Goal: Task Accomplishment & Management: Manage account settings

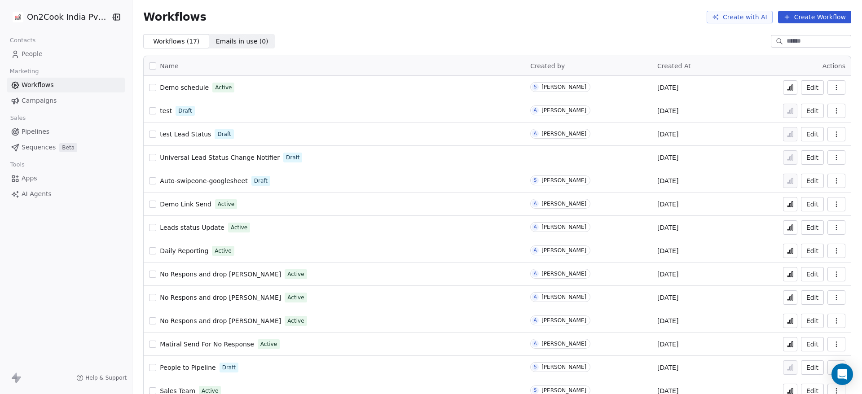
click at [185, 86] on span "Demo schedule" at bounding box center [184, 87] width 49 height 7
click at [792, 88] on icon at bounding box center [792, 87] width 1 height 5
click at [783, 92] on button at bounding box center [790, 87] width 14 height 14
click at [188, 88] on span "Demo schedule" at bounding box center [184, 87] width 49 height 7
click at [35, 53] on span "People" at bounding box center [32, 53] width 21 height 9
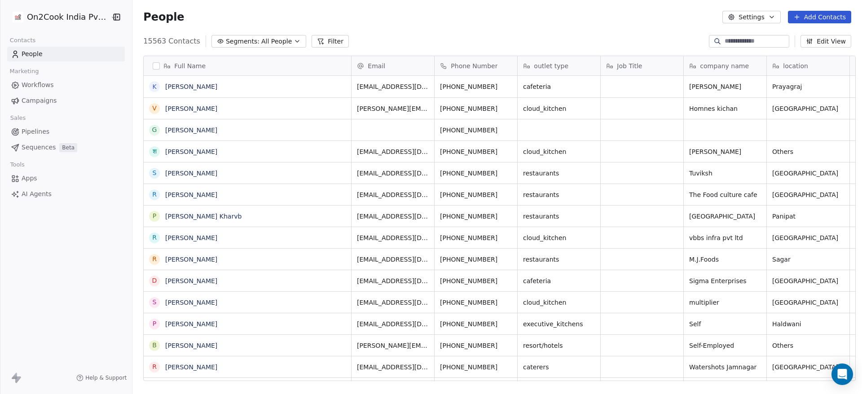
scroll to position [336, 723]
click at [762, 35] on div at bounding box center [749, 41] width 80 height 13
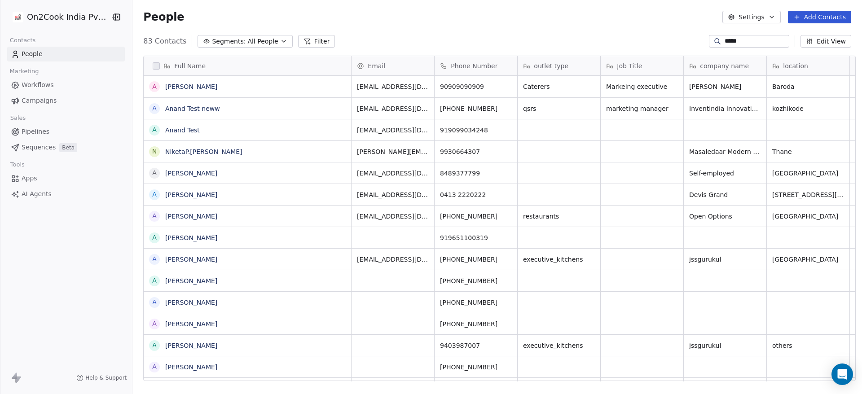
type input "*****"
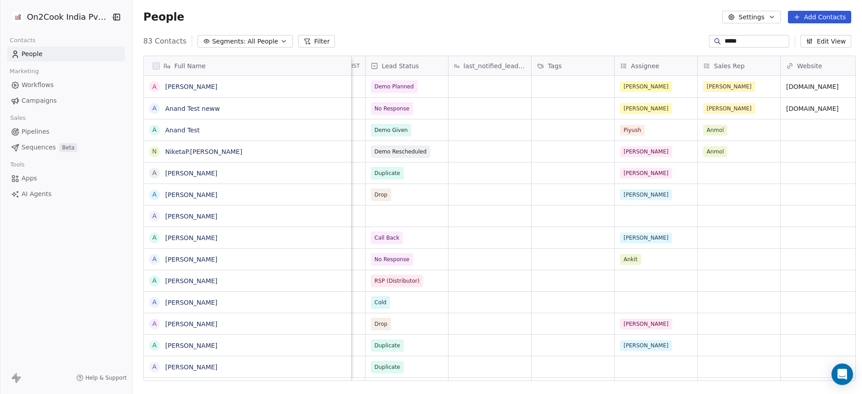
scroll to position [0, 678]
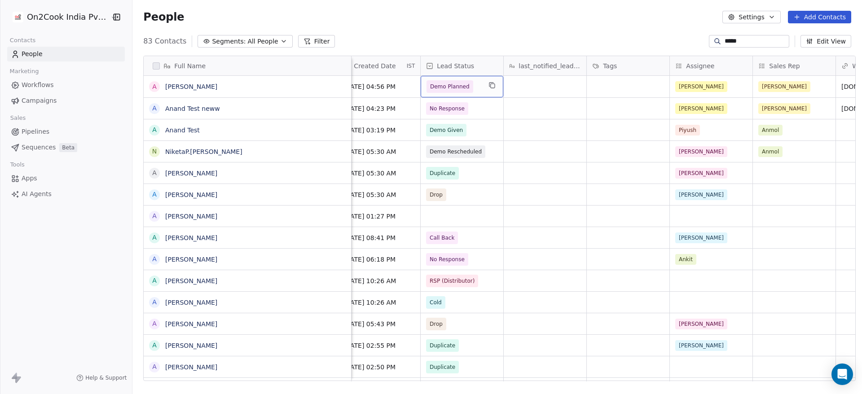
click at [458, 86] on span "Demo Planned" at bounding box center [450, 86] width 40 height 9
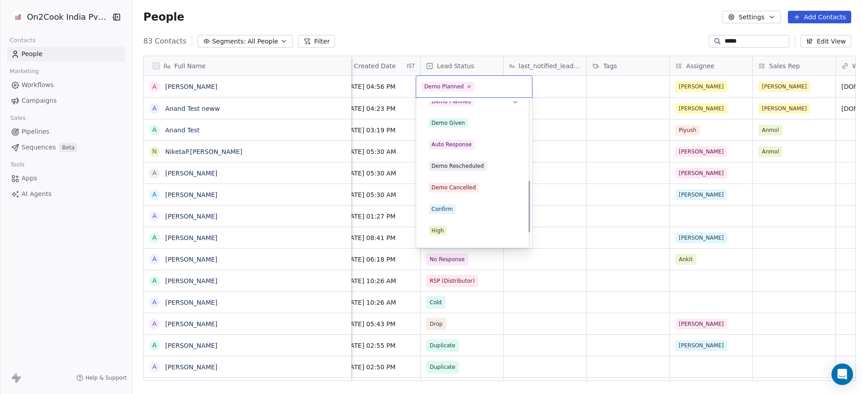
scroll to position [225, 0]
click at [471, 167] on div "Demo Rescheduled" at bounding box center [457, 165] width 53 height 8
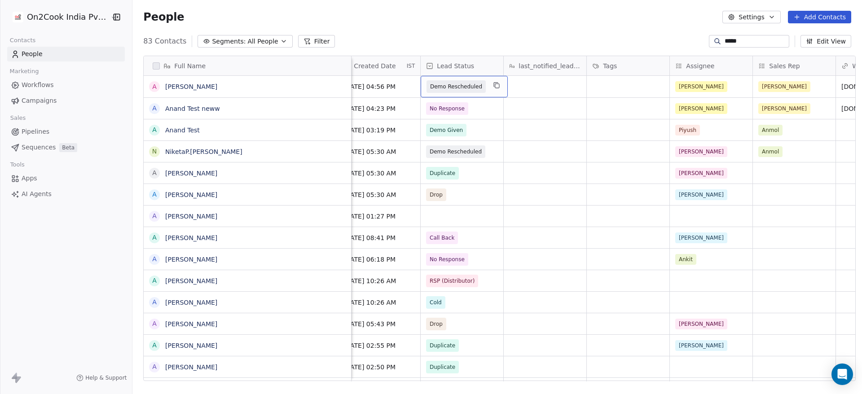
click at [468, 87] on span "Demo Rescheduled" at bounding box center [456, 86] width 52 height 9
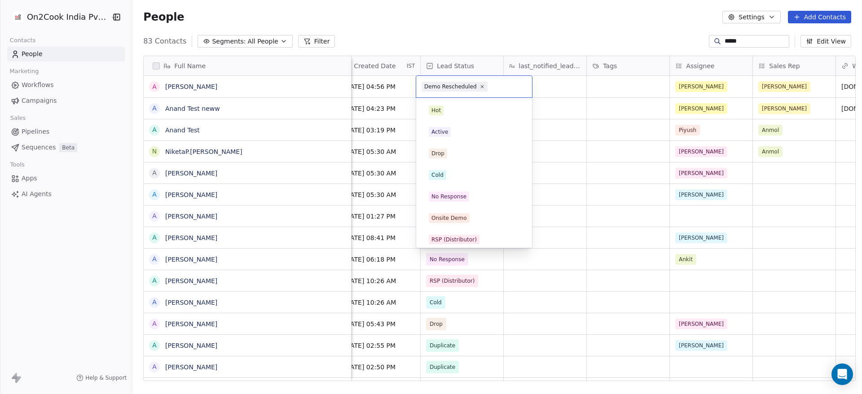
scroll to position [155, 0]
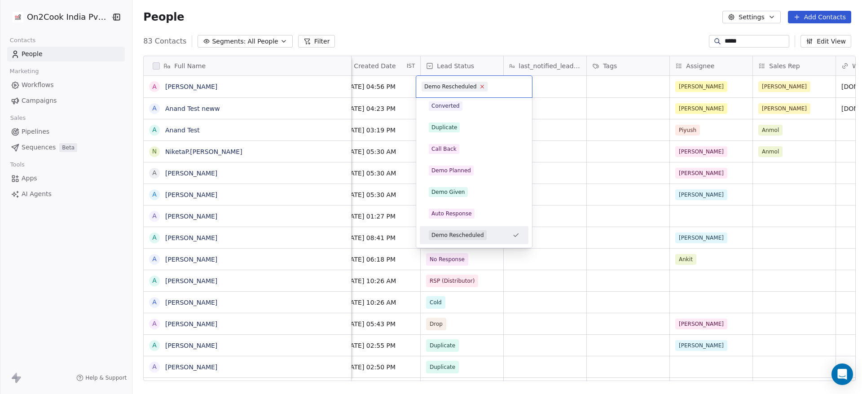
click at [480, 87] on icon at bounding box center [481, 86] width 3 height 3
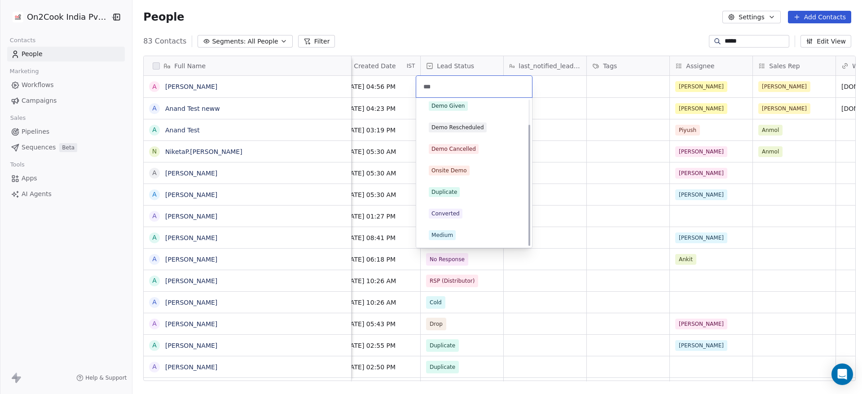
scroll to position [0, 0]
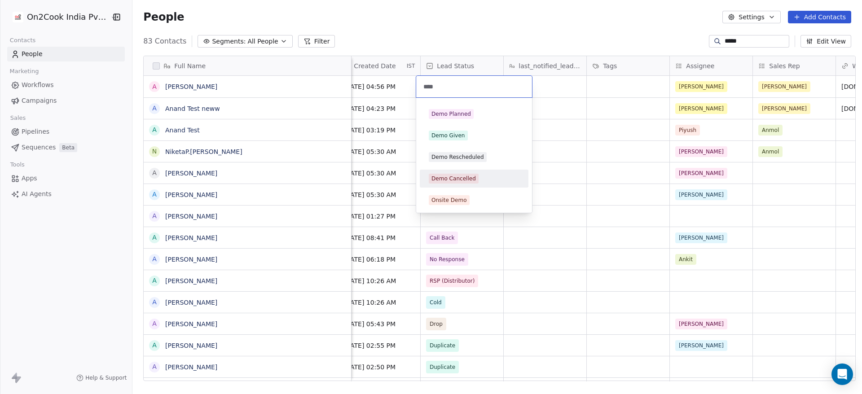
type input "****"
click at [473, 175] on span "Demo Cancelled" at bounding box center [454, 179] width 50 height 10
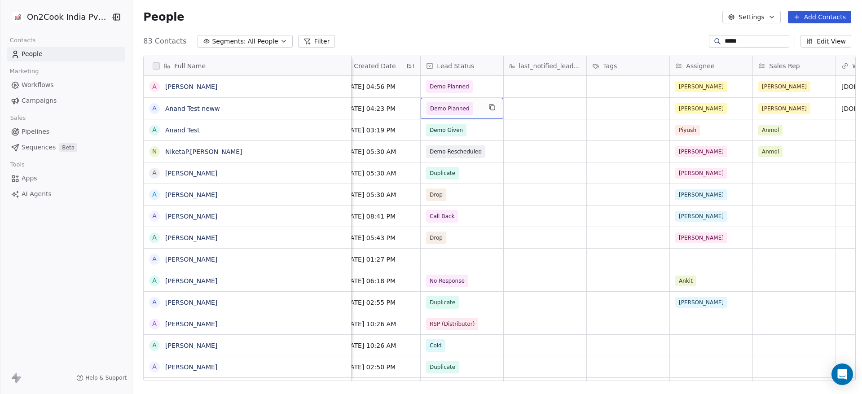
click at [449, 110] on span "Demo Planned" at bounding box center [450, 108] width 40 height 9
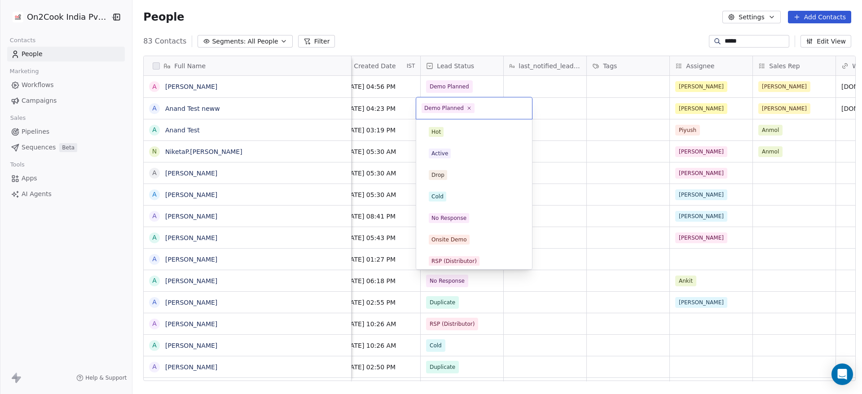
scroll to position [91, 0]
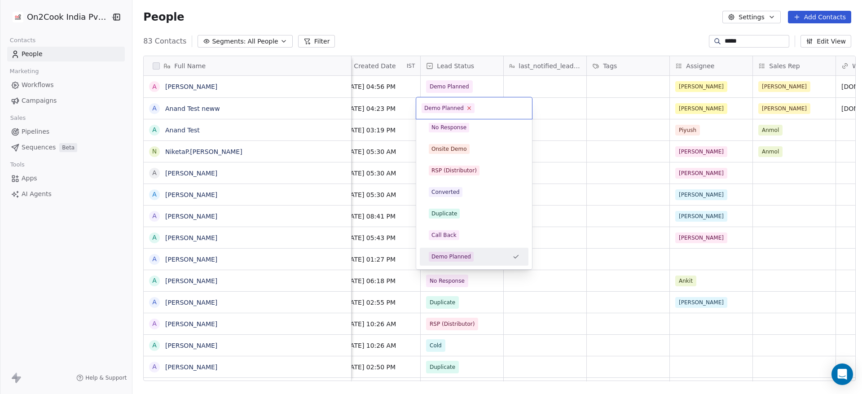
click at [466, 106] on icon at bounding box center [469, 108] width 6 height 6
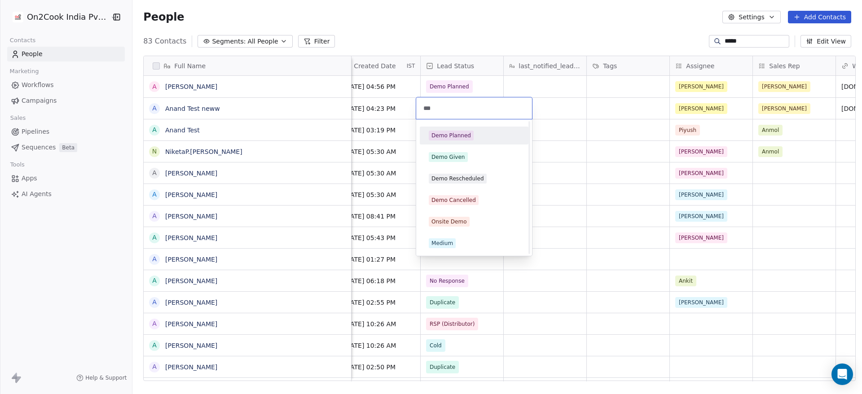
type input "****"
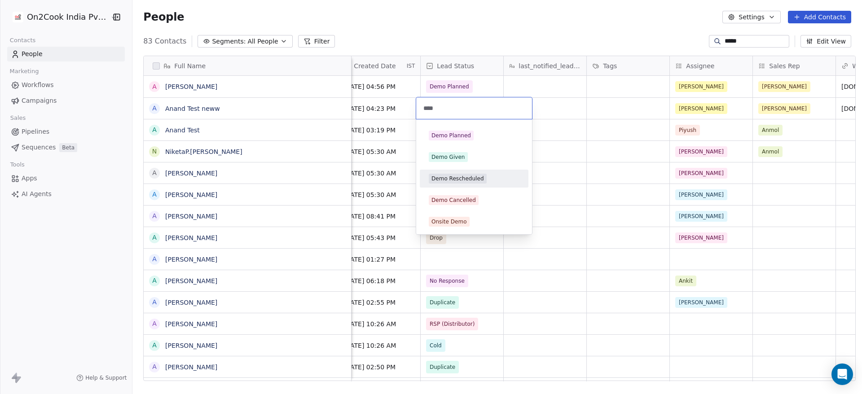
click at [474, 180] on div "Demo Rescheduled" at bounding box center [457, 179] width 53 height 8
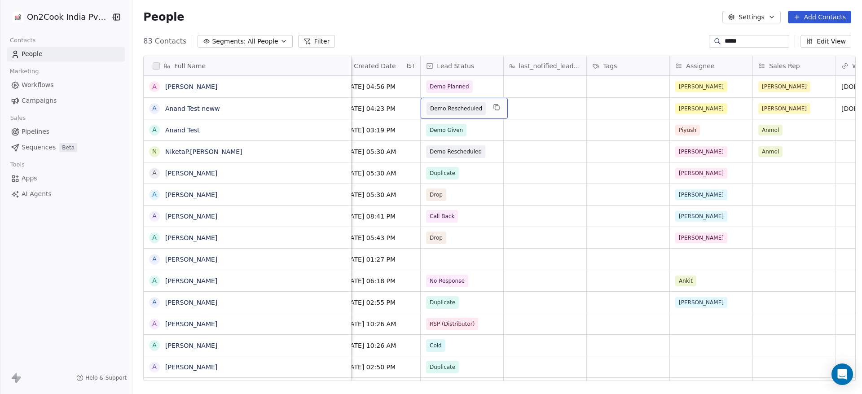
click at [475, 106] on span "Demo Rescheduled" at bounding box center [456, 108] width 59 height 13
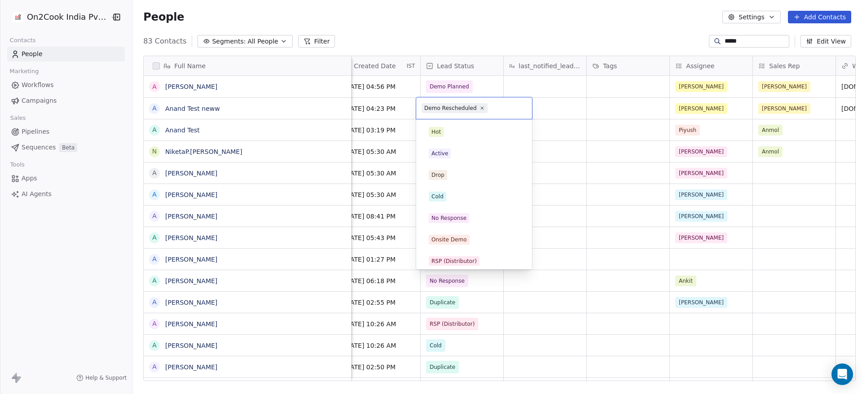
scroll to position [155, 0]
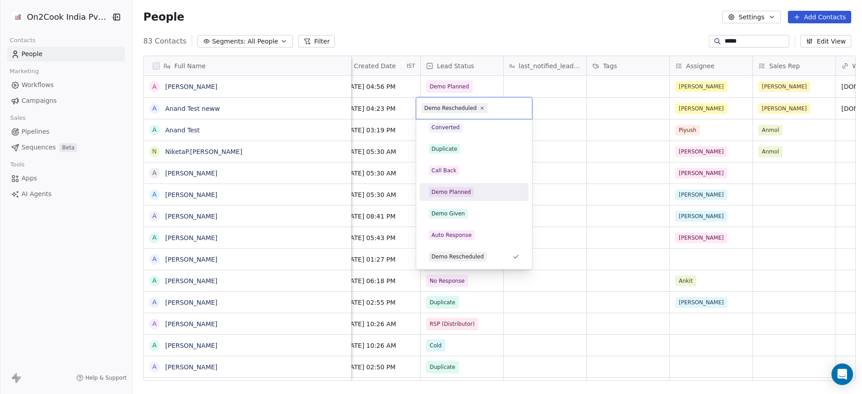
click at [466, 192] on div "Demo Planned" at bounding box center [451, 192] width 40 height 8
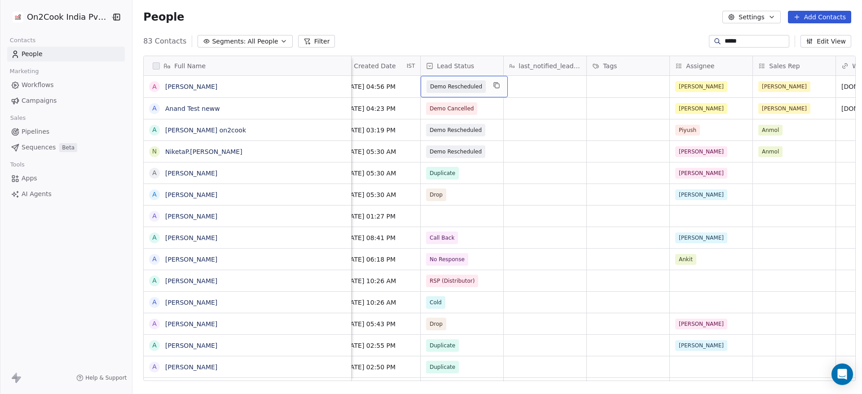
click at [451, 89] on span "Demo Rescheduled" at bounding box center [456, 86] width 52 height 9
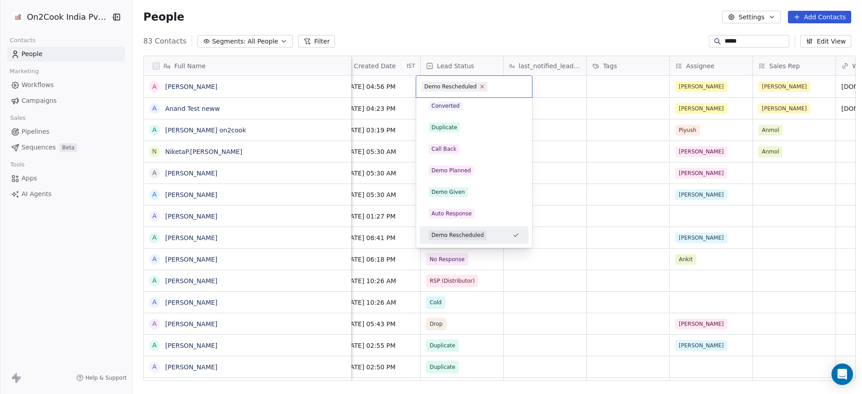
click at [480, 87] on icon at bounding box center [481, 86] width 3 height 3
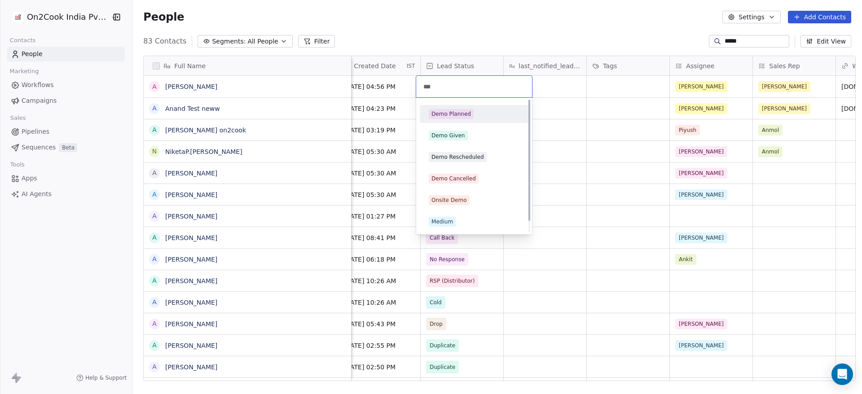
scroll to position [0, 0]
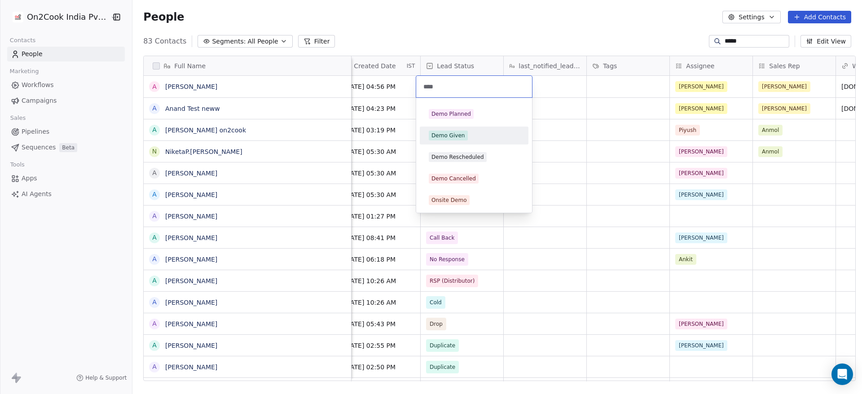
type input "****"
click at [468, 136] on div "Demo Given" at bounding box center [474, 136] width 91 height 10
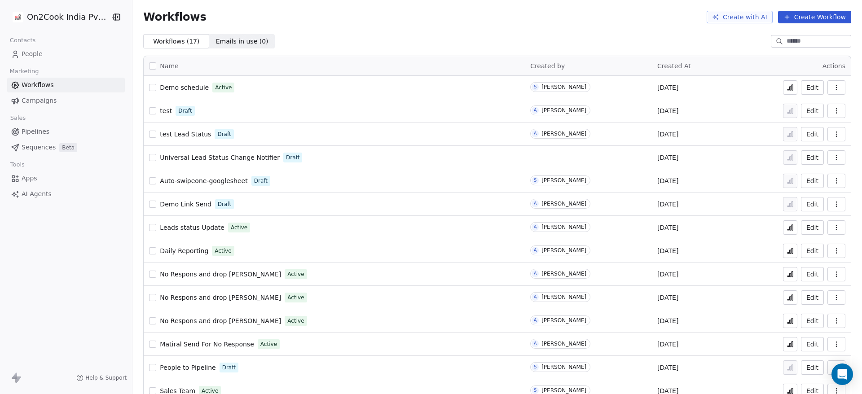
click at [181, 207] on span "Demo Link Send" at bounding box center [185, 204] width 51 height 7
click at [183, 206] on span "Demo Link Send" at bounding box center [185, 204] width 51 height 7
click at [787, 204] on icon at bounding box center [790, 204] width 7 height 7
click at [188, 202] on span "Demo Link Send" at bounding box center [185, 204] width 51 height 7
click at [187, 202] on span "Demo Link Send" at bounding box center [185, 204] width 51 height 7
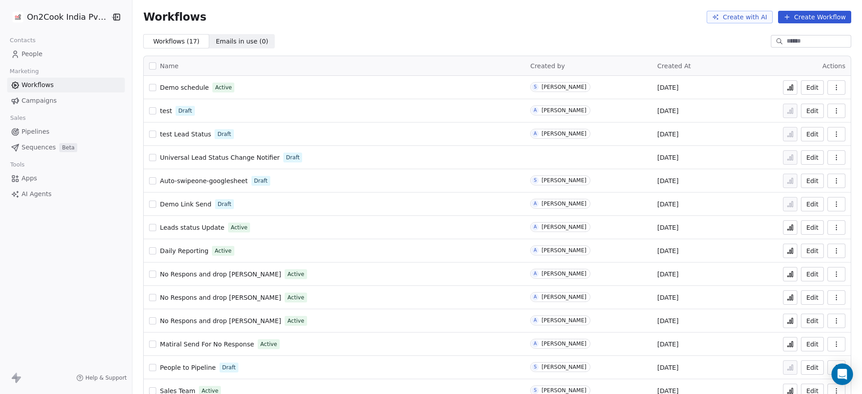
click at [149, 111] on button "button" at bounding box center [152, 110] width 7 height 7
click at [149, 133] on button "button" at bounding box center [152, 134] width 7 height 7
click at [149, 154] on button "button" at bounding box center [152, 157] width 7 height 7
click at [150, 179] on button "button" at bounding box center [152, 180] width 7 height 7
click at [829, 39] on input at bounding box center [818, 41] width 63 height 9
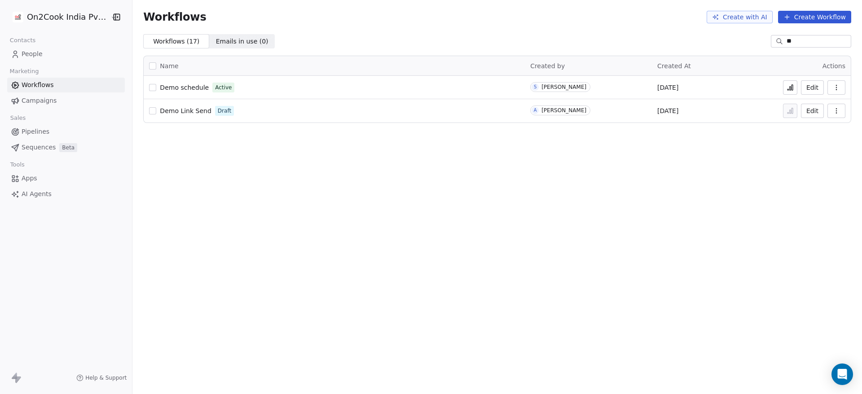
type input "*"
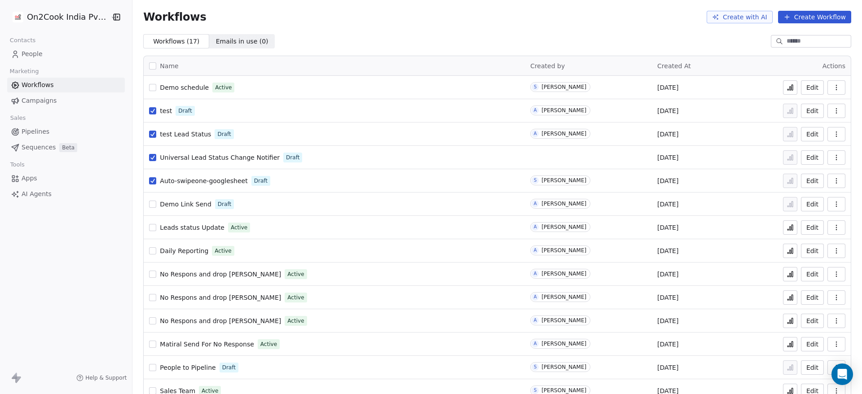
click at [833, 110] on icon "button" at bounding box center [836, 110] width 7 height 7
click at [817, 172] on div "Delete" at bounding box center [802, 175] width 57 height 14
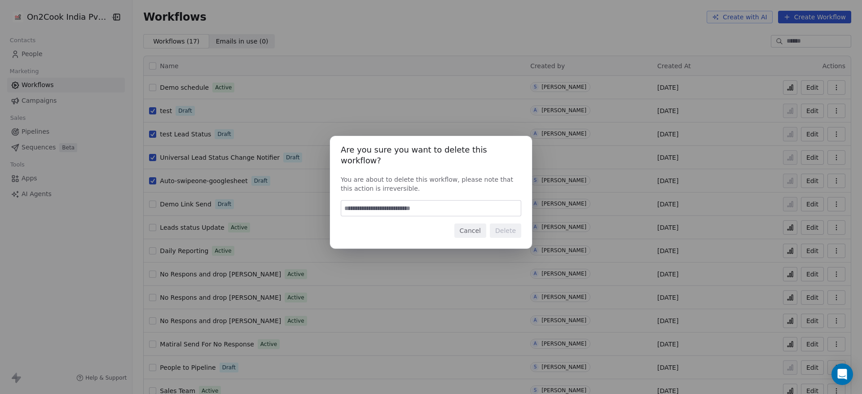
click at [461, 201] on input at bounding box center [431, 208] width 180 height 15
click at [445, 201] on input "******" at bounding box center [431, 208] width 180 height 15
type input "******"
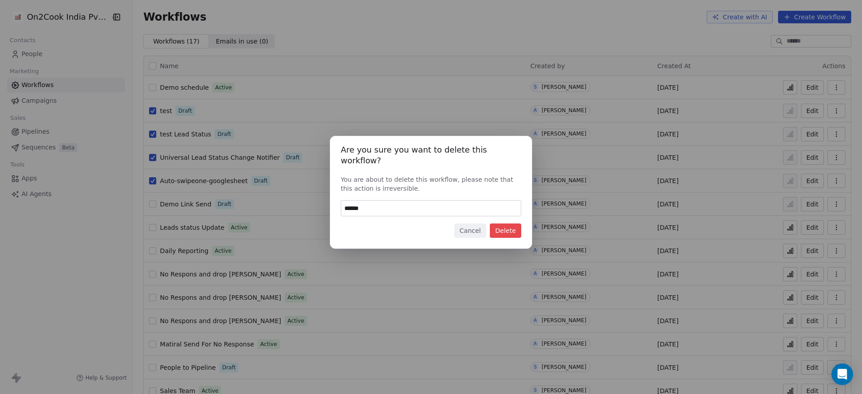
click at [519, 227] on button "Delete" at bounding box center [505, 231] width 31 height 14
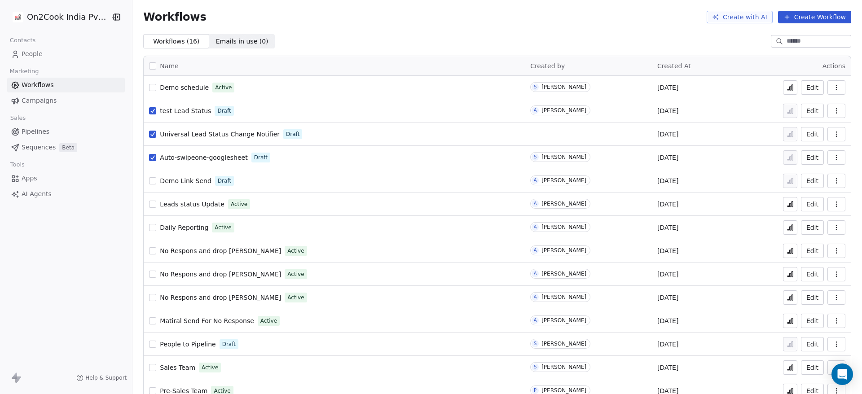
click at [833, 111] on icon "button" at bounding box center [836, 110] width 7 height 7
click at [806, 175] on span "Delete" at bounding box center [798, 175] width 21 height 9
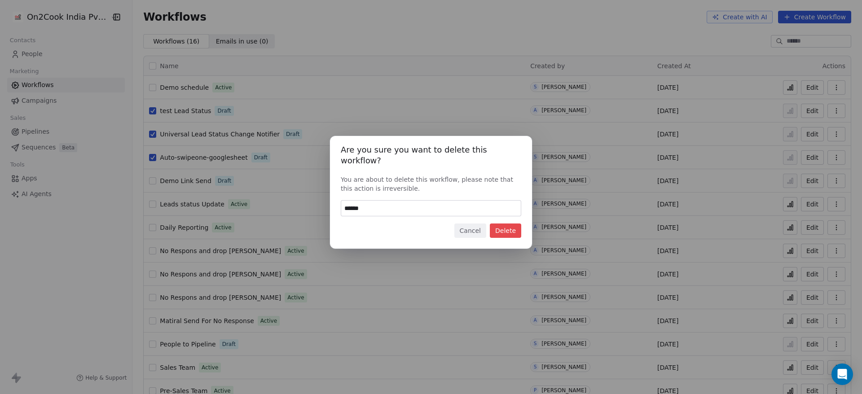
type input "******"
click at [507, 224] on button "Delete" at bounding box center [505, 231] width 31 height 14
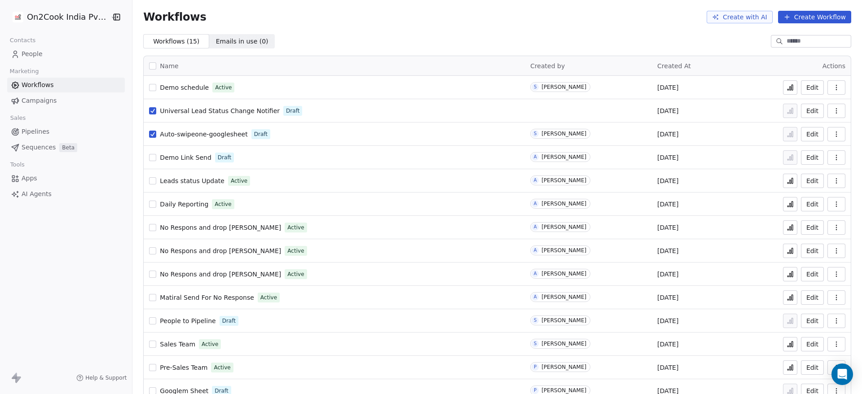
click at [833, 114] on icon "button" at bounding box center [836, 110] width 7 height 7
click at [793, 173] on span "Delete" at bounding box center [798, 175] width 21 height 9
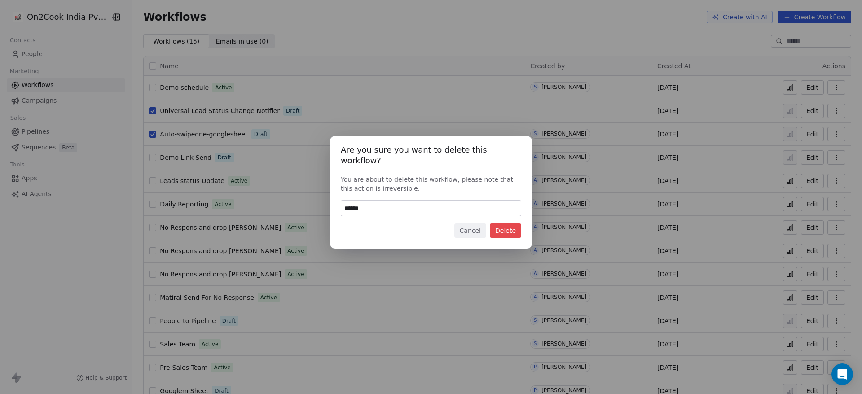
type input "******"
click at [519, 224] on button "Delete" at bounding box center [505, 231] width 31 height 14
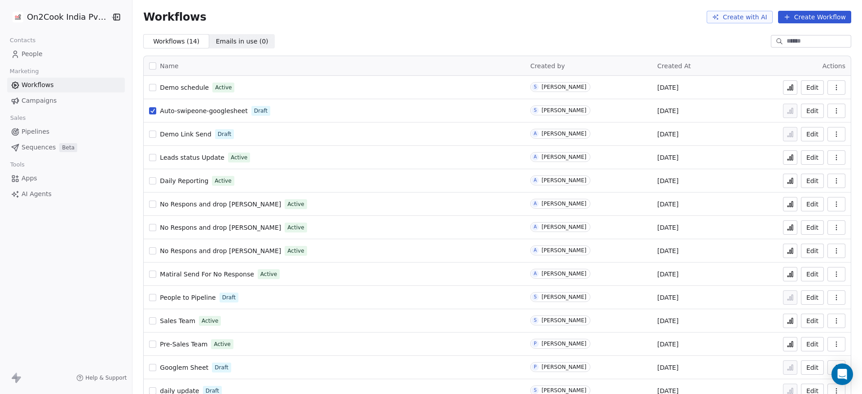
click at [832, 108] on button "button" at bounding box center [836, 111] width 18 height 14
click at [801, 179] on span "Delete" at bounding box center [798, 175] width 21 height 9
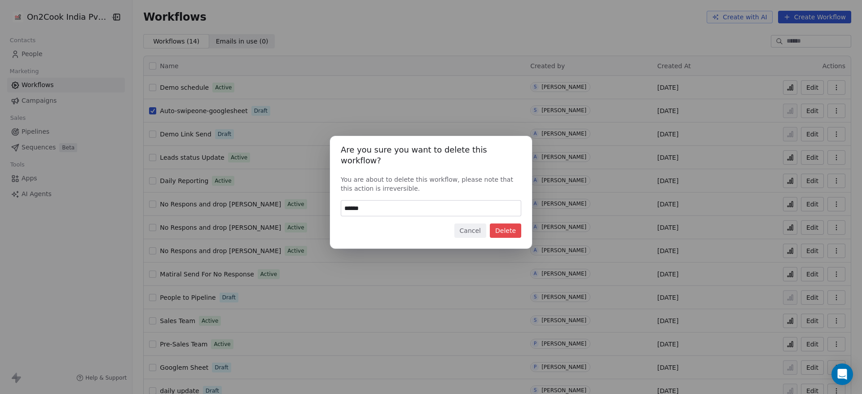
type input "******"
click at [516, 225] on button "Delete" at bounding box center [505, 231] width 31 height 14
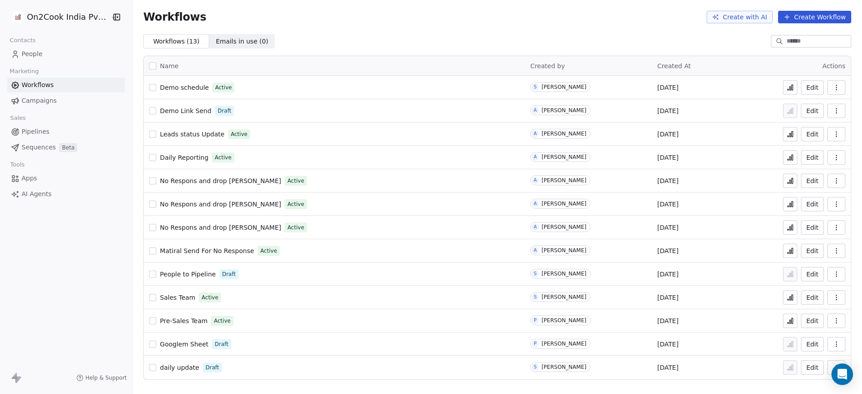
click at [197, 111] on span "Demo Link Send" at bounding box center [185, 110] width 51 height 7
click at [161, 110] on span "Demo Link Send" at bounding box center [185, 110] width 51 height 7
click at [794, 87] on icon at bounding box center [790, 87] width 7 height 7
click at [163, 87] on span "Demo schedule" at bounding box center [184, 87] width 49 height 7
click at [171, 86] on span "Demo schedule" at bounding box center [184, 87] width 49 height 7
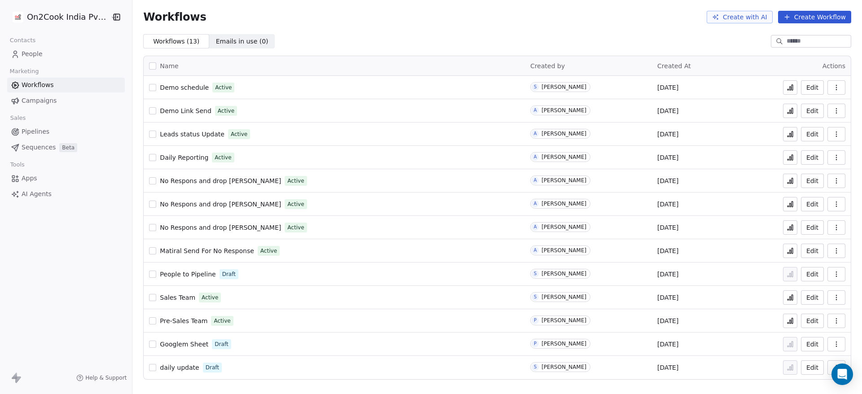
click at [792, 90] on icon at bounding box center [792, 87] width 1 height 5
click at [187, 109] on span "Demo Link Send" at bounding box center [185, 110] width 51 height 7
click at [788, 109] on icon at bounding box center [790, 110] width 7 height 7
click at [810, 89] on button "Edit" at bounding box center [812, 87] width 23 height 14
click at [794, 84] on icon at bounding box center [790, 87] width 7 height 7
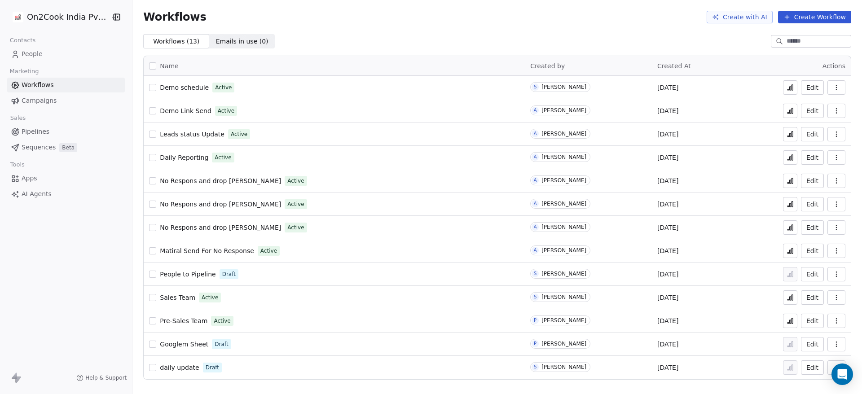
click at [196, 88] on span "Demo schedule" at bounding box center [184, 87] width 49 height 7
click at [790, 86] on icon at bounding box center [790, 87] width 7 height 7
click at [791, 112] on icon at bounding box center [790, 110] width 7 height 7
click at [833, 90] on icon "button" at bounding box center [836, 87] width 7 height 7
click at [807, 155] on span "Delete" at bounding box center [809, 152] width 21 height 9
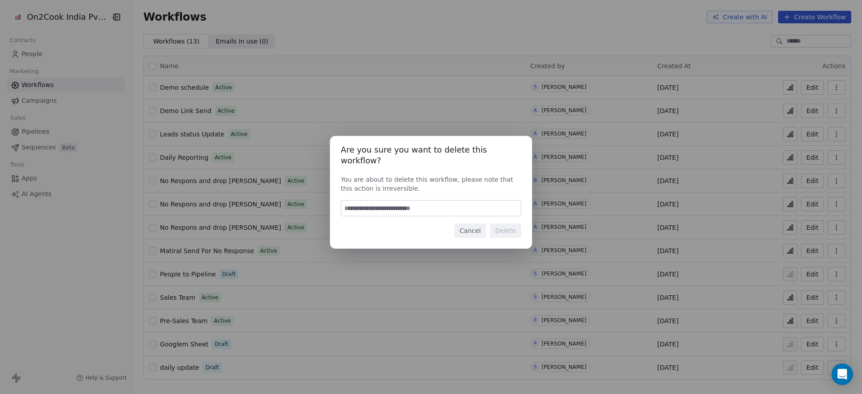
click at [409, 200] on div at bounding box center [431, 208] width 180 height 16
click at [409, 201] on input at bounding box center [431, 208] width 180 height 15
type input "******"
click at [506, 224] on button "Delete" at bounding box center [505, 231] width 31 height 14
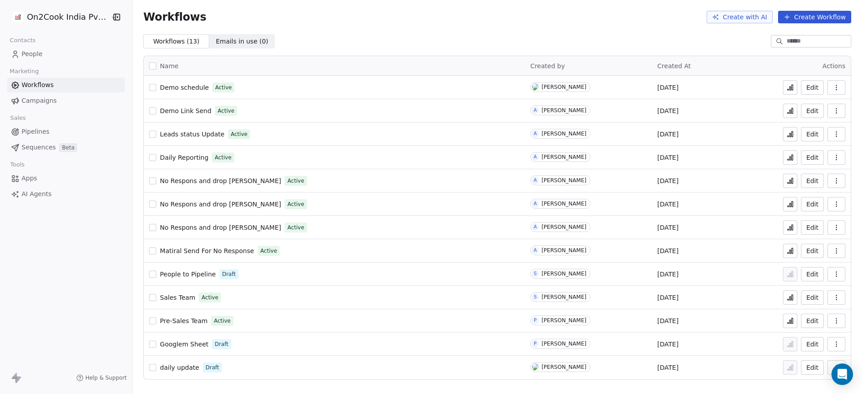
click at [34, 51] on span "People" at bounding box center [32, 53] width 21 height 9
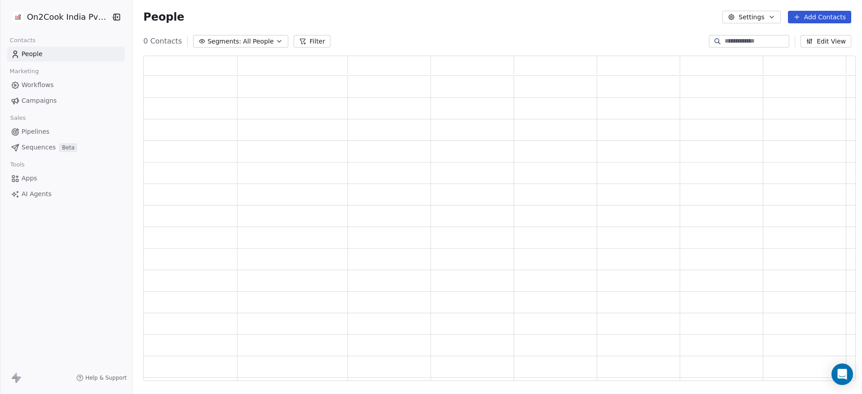
scroll to position [315, 702]
click at [28, 86] on span "Workflows" at bounding box center [38, 84] width 32 height 9
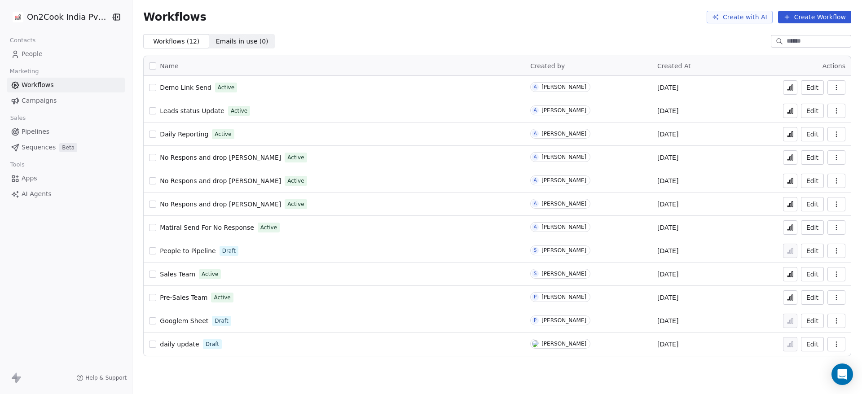
click at [813, 13] on button "Create Workflow" at bounding box center [814, 17] width 73 height 13
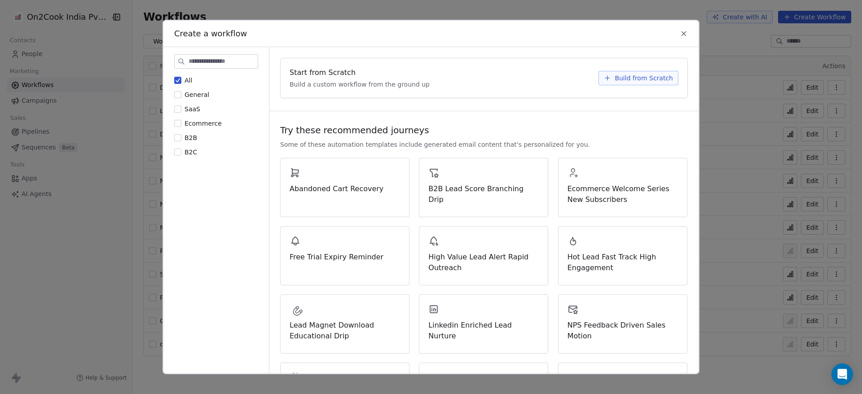
click at [640, 71] on button "Build from Scratch" at bounding box center [638, 78] width 80 height 14
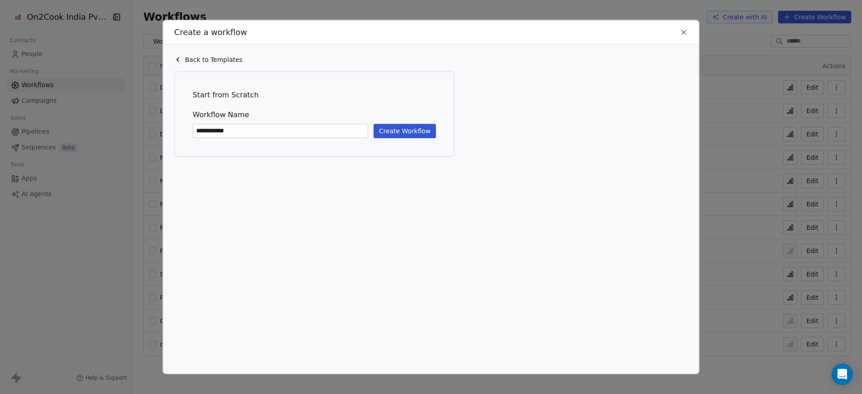
type input "**********"
click at [400, 129] on button "Create Workflow" at bounding box center [405, 131] width 62 height 14
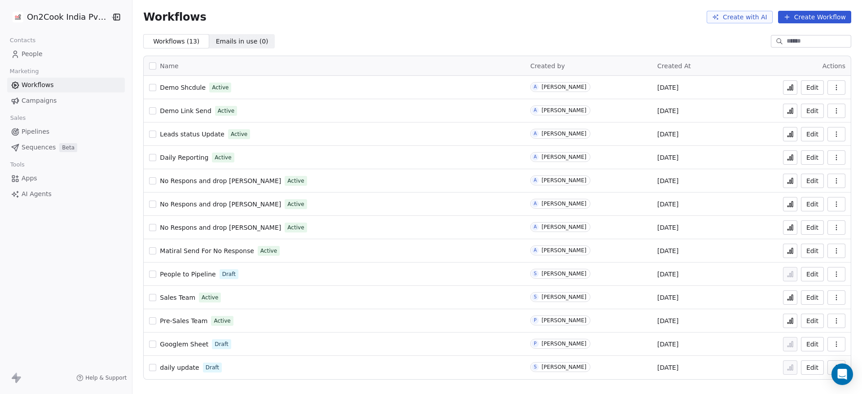
click at [793, 88] on icon at bounding box center [790, 87] width 7 height 7
click at [791, 110] on icon at bounding box center [790, 110] width 7 height 7
click at [178, 86] on span "Demo Shcdule" at bounding box center [183, 87] width 46 height 7
click at [787, 87] on icon at bounding box center [790, 87] width 7 height 7
click at [167, 111] on span "Demo Link Send" at bounding box center [185, 110] width 51 height 7
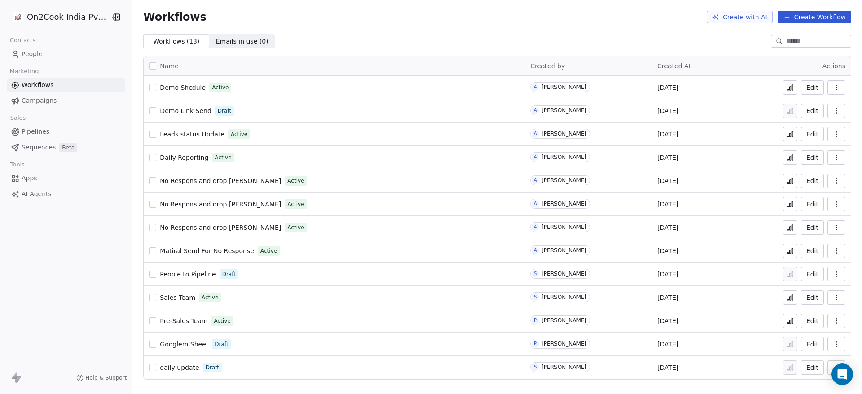
click at [794, 88] on icon at bounding box center [790, 87] width 7 height 7
click at [189, 111] on span "Demo Link Send" at bounding box center [185, 110] width 51 height 7
click at [189, 85] on span "Demo Shcdule" at bounding box center [183, 87] width 46 height 7
click at [793, 89] on icon at bounding box center [792, 87] width 1 height 5
click at [792, 110] on icon at bounding box center [790, 110] width 7 height 7
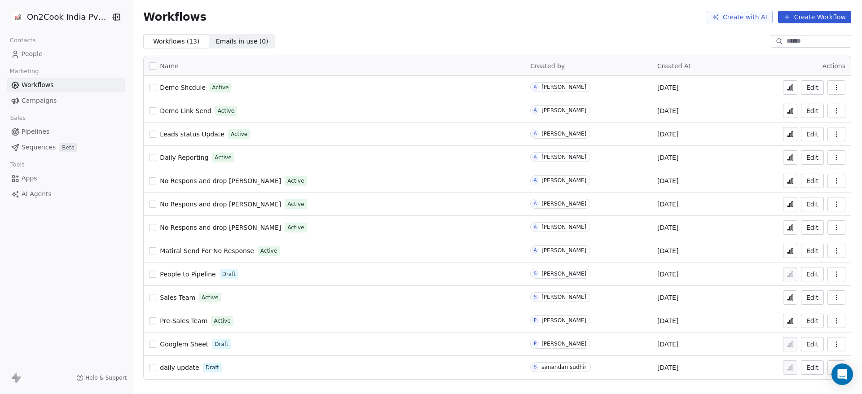
click at [186, 85] on span "Demo Shcdule" at bounding box center [183, 87] width 46 height 7
click at [788, 87] on icon at bounding box center [790, 87] width 7 height 7
click at [44, 52] on link "People" at bounding box center [66, 54] width 118 height 15
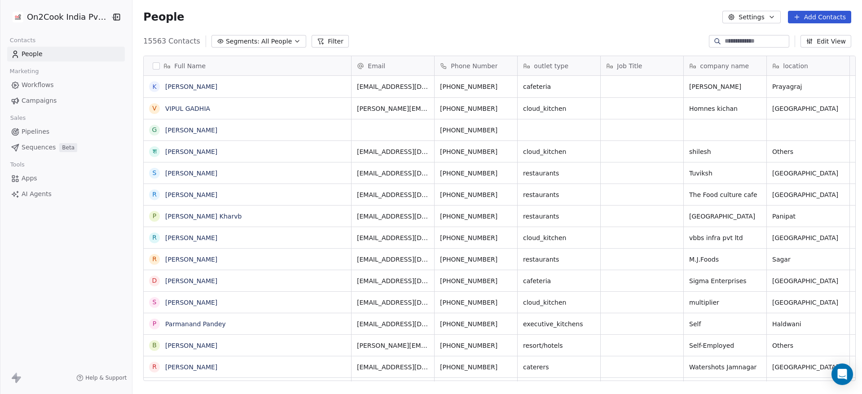
scroll to position [336, 723]
click at [153, 67] on button "button" at bounding box center [156, 65] width 7 height 7
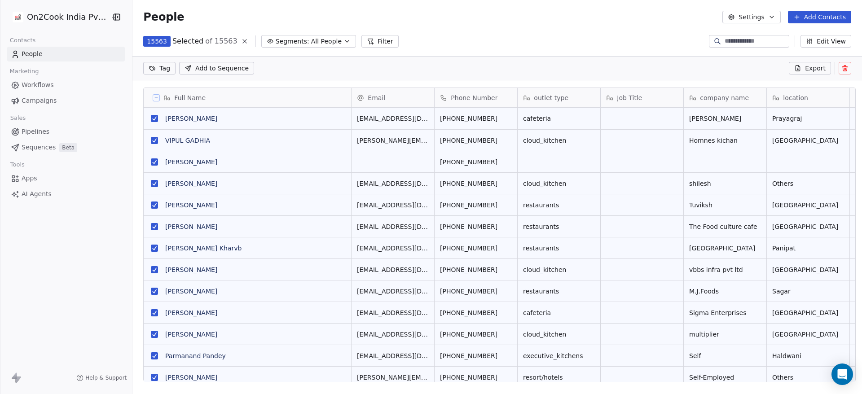
scroll to position [305, 723]
click at [154, 96] on icon at bounding box center [156, 98] width 4 height 4
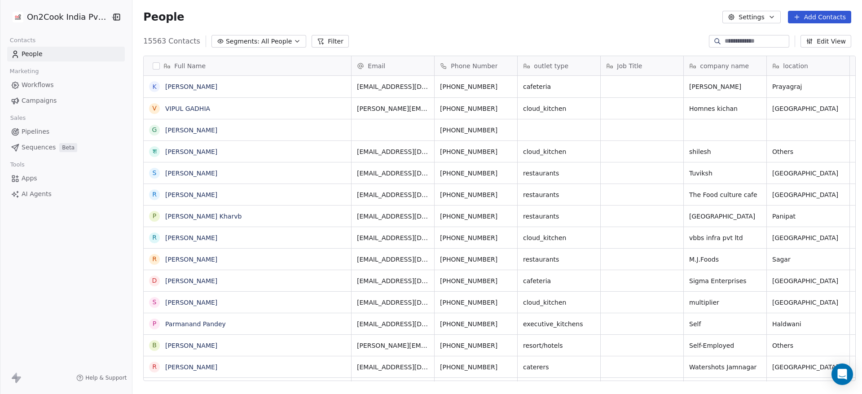
scroll to position [336, 723]
